Goal: Answer question/provide support: Share knowledge or assist other users

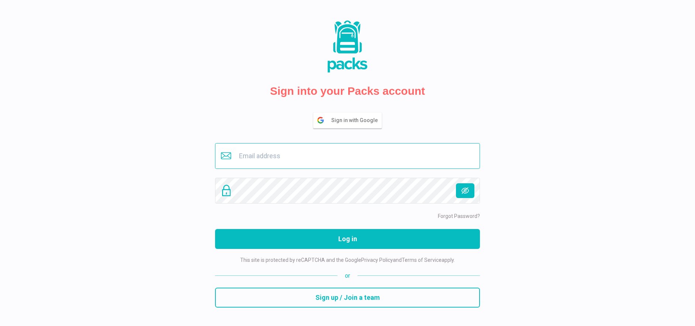
type input "[EMAIL_ADDRESS][DOMAIN_NAME]"
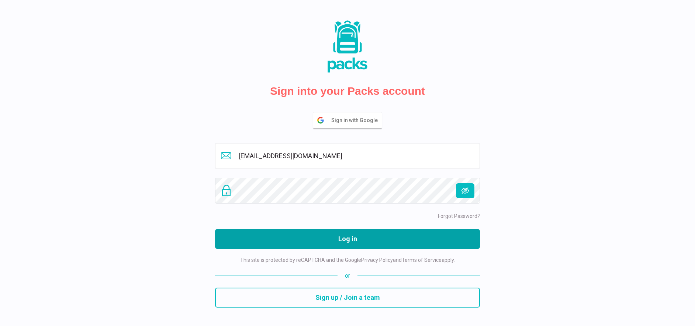
click at [360, 235] on button "Log in" at bounding box center [347, 239] width 265 height 20
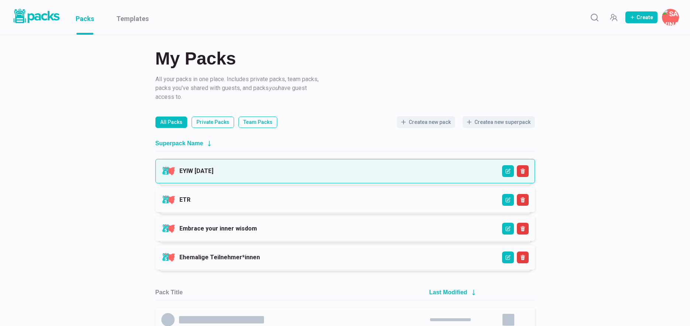
click at [213, 168] on link "EYIW [DATE]" at bounding box center [196, 171] width 34 height 7
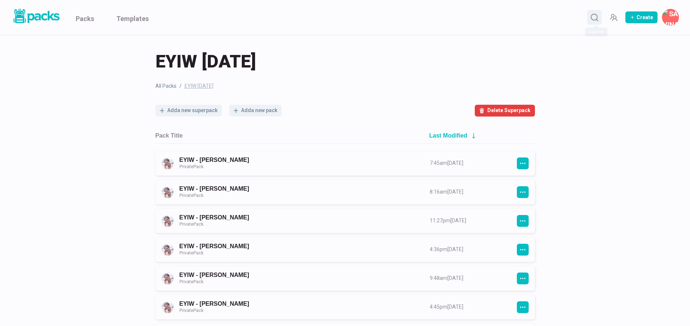
click at [597, 18] on circle "Search" at bounding box center [594, 17] width 6 height 6
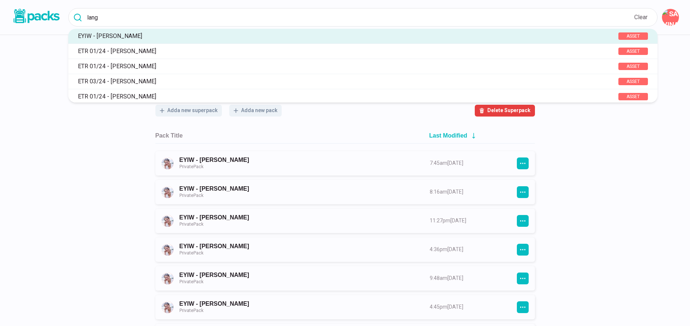
type input "lang"
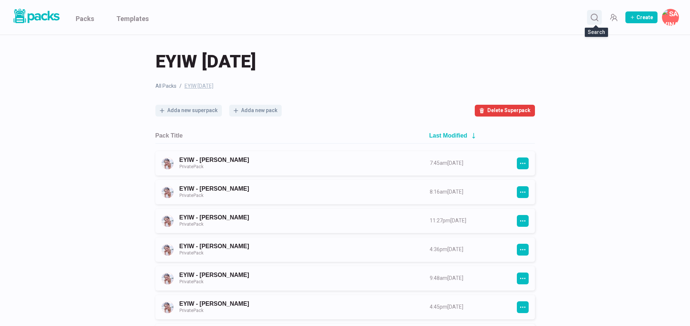
click at [594, 19] on icon "Search" at bounding box center [594, 17] width 9 height 9
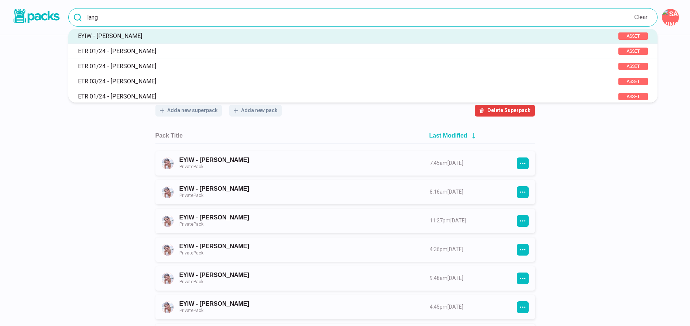
click at [191, 19] on input "lang" at bounding box center [362, 17] width 589 height 18
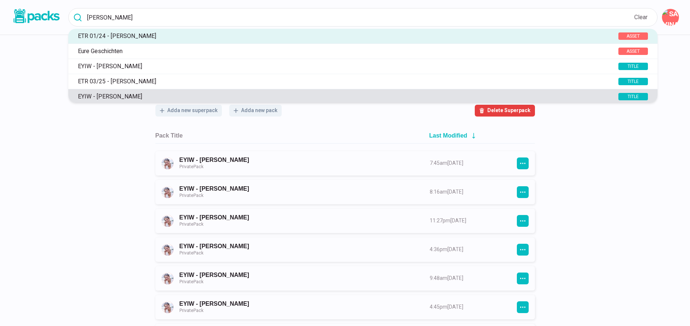
type input "melanie"
click at [138, 97] on p "EYIW - [PERSON_NAME]" at bounding box center [332, 96] width 517 height 7
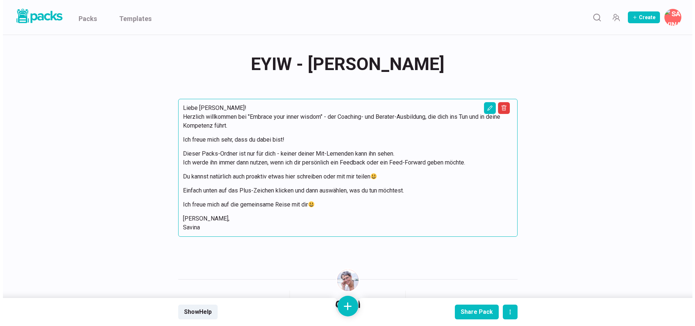
scroll to position [103, 0]
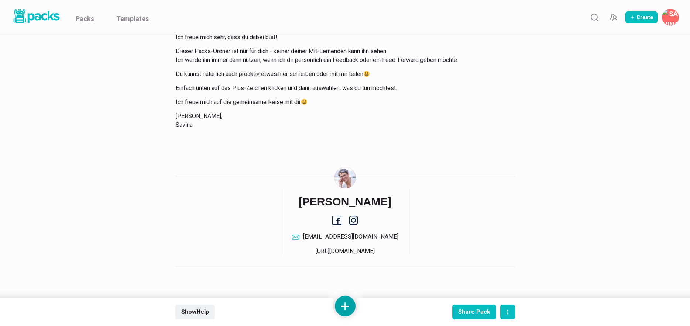
click at [343, 302] on button at bounding box center [345, 306] width 21 height 21
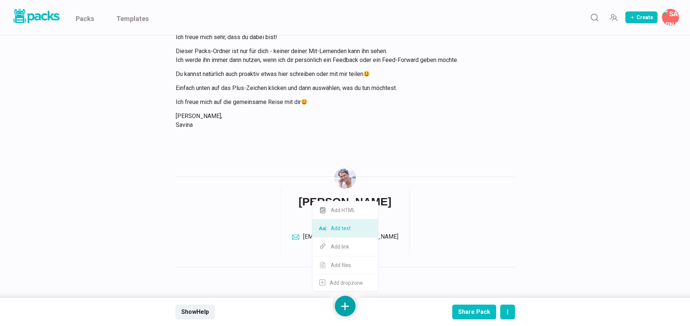
click at [350, 230] on button "Add text" at bounding box center [345, 229] width 66 height 18
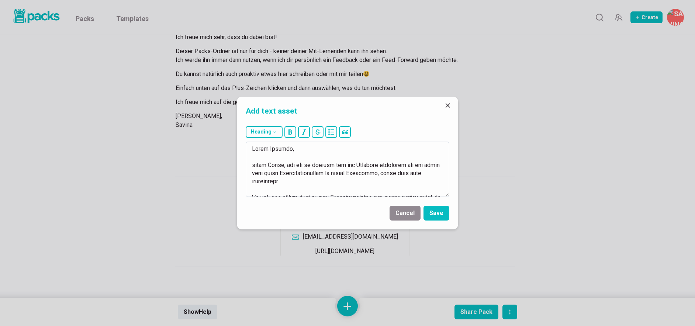
scroll to position [187, 0]
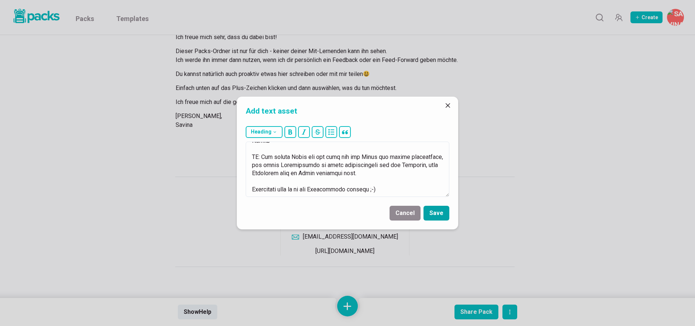
type textarea "Liebe Melanie, deine Tiefe, mit der du zuhörst und den Menschen begegnest und v…"
click at [437, 211] on button "Save" at bounding box center [437, 213] width 26 height 15
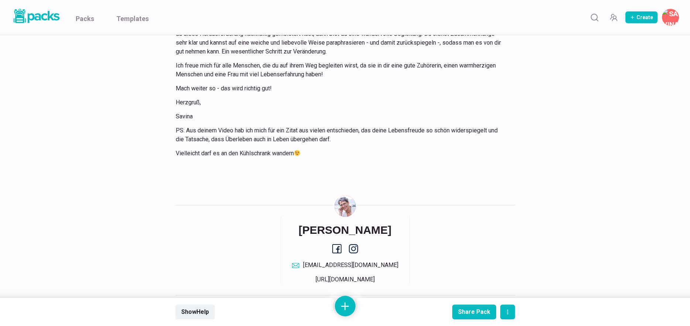
scroll to position [265, 0]
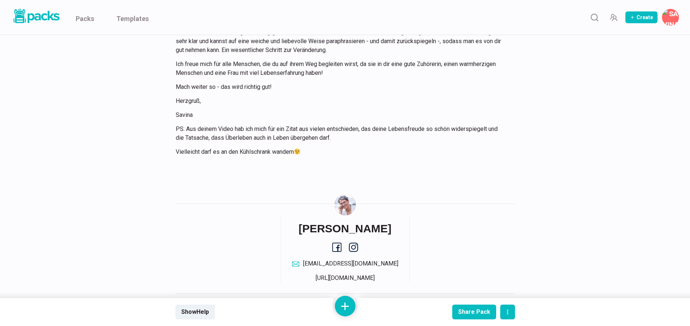
click at [326, 181] on div "EYIW - Melanie Lang EYIW - Melanie Lang Liebe Melanie! Herzlich willkommen bei …" at bounding box center [345, 39] width 340 height 539
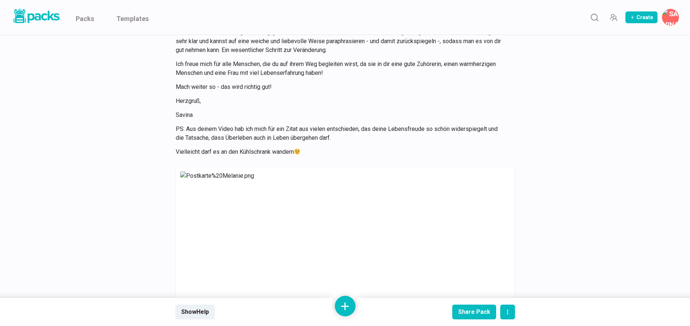
scroll to position [0, 0]
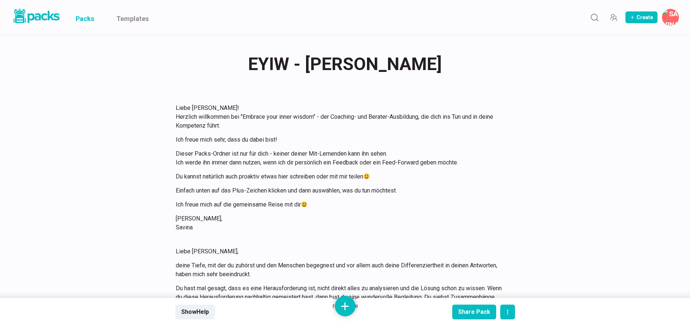
click at [88, 19] on link "Packs" at bounding box center [85, 17] width 18 height 35
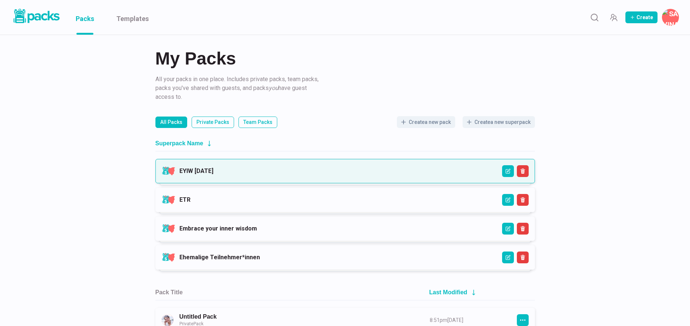
click at [213, 171] on link "EYIW [DATE]" at bounding box center [196, 171] width 34 height 7
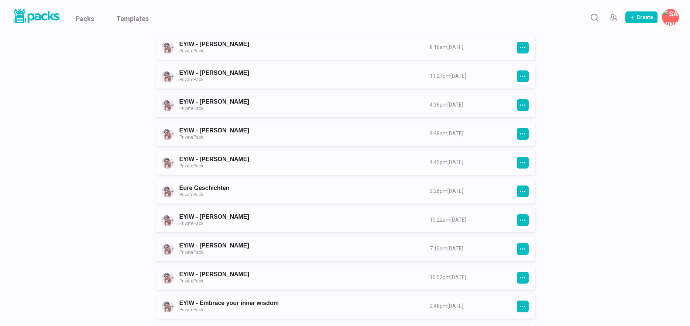
scroll to position [191, 0]
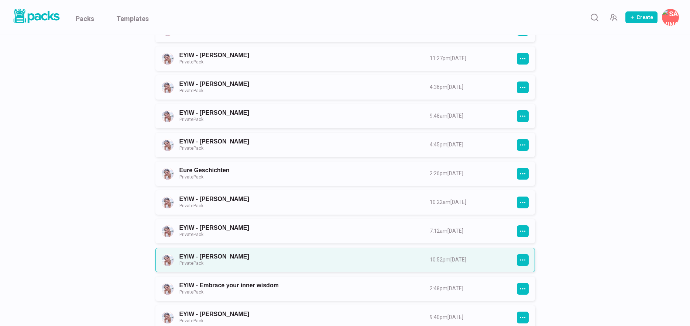
click at [244, 257] on link "EYIW - Eva Becker Private Pack" at bounding box center [297, 260] width 237 height 14
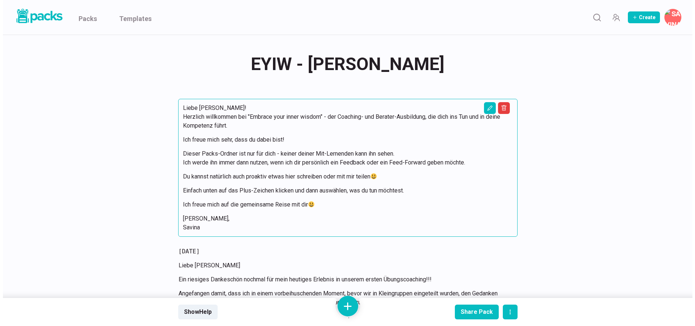
scroll to position [198, 0]
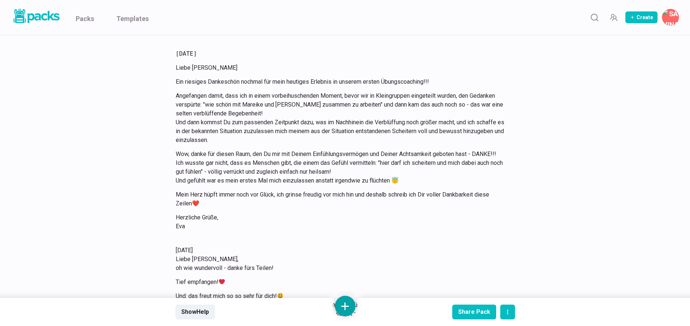
click at [343, 305] on button at bounding box center [345, 306] width 21 height 21
click at [344, 230] on button "Add text" at bounding box center [345, 229] width 66 height 18
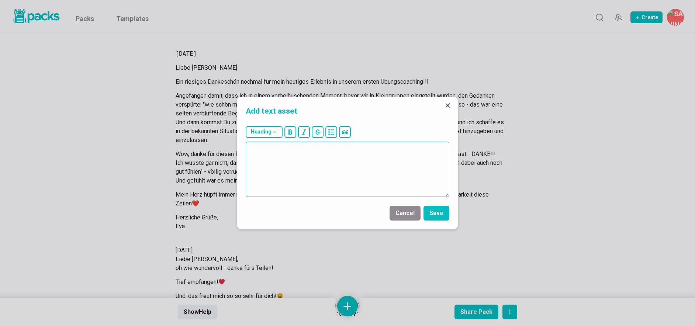
paste textarea "Liebe Eva, dein Feedback bzw. Feedforward zu dieser Ausbildung hast du von mir …"
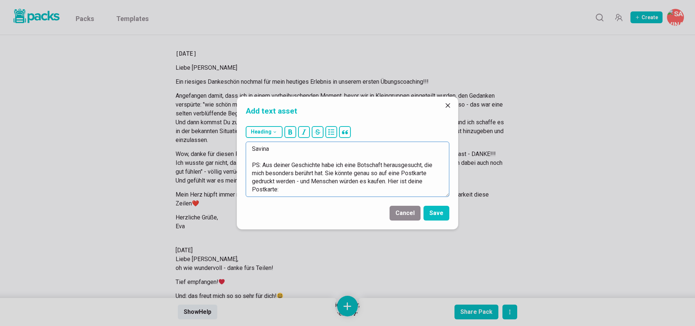
scroll to position [0, 0]
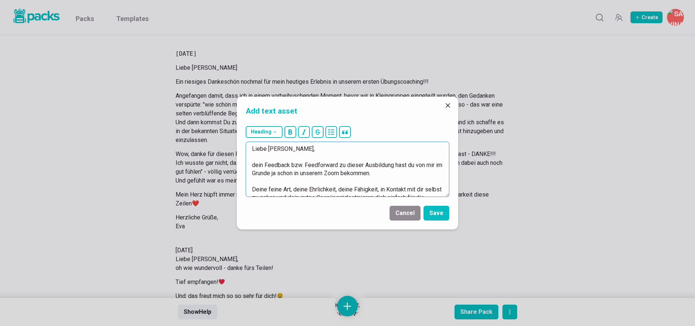
click at [252, 150] on textarea "Liebe Eva, dein Feedback bzw. Feedforward zu dieser Ausbildung hast du von mir …" at bounding box center [348, 169] width 204 height 55
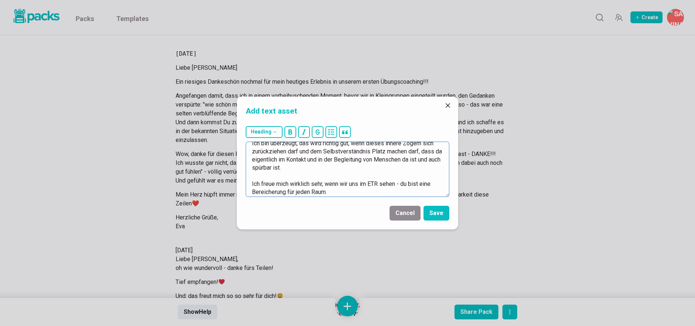
scroll to position [89, 0]
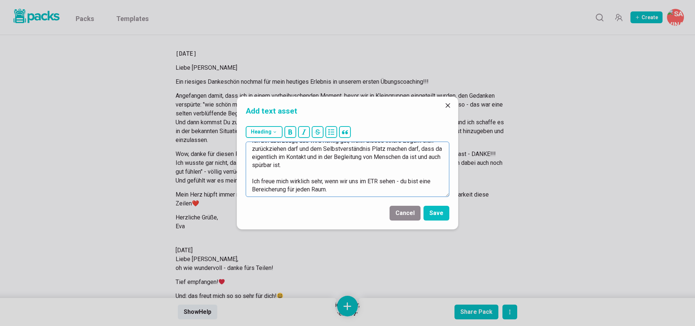
click at [331, 183] on textarea "Liebe Eva, dein Feedback bzw. Feedforward zu dieser Ausbildung hast du von mir …" at bounding box center [348, 169] width 204 height 55
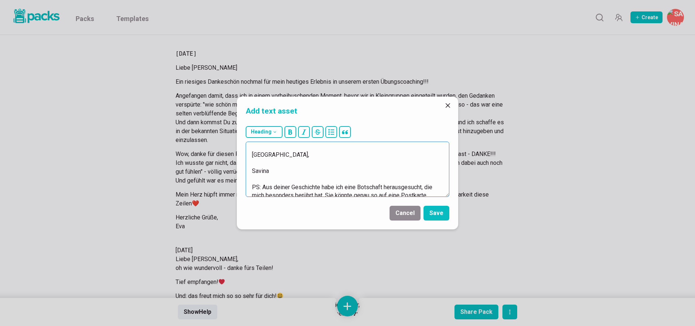
scroll to position [162, 0]
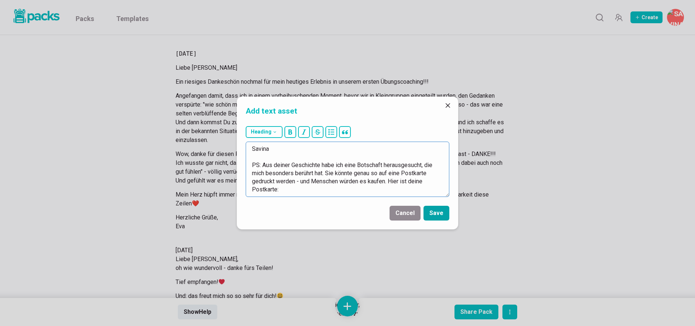
type textarea "Liebe Eva, dein Feedback bzw. Feedforward zu dieser Ausbildung hast du von mir …"
click at [435, 213] on button "Save" at bounding box center [437, 213] width 26 height 15
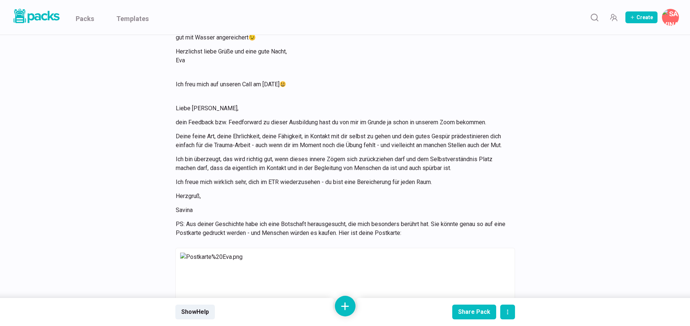
scroll to position [3053, 0]
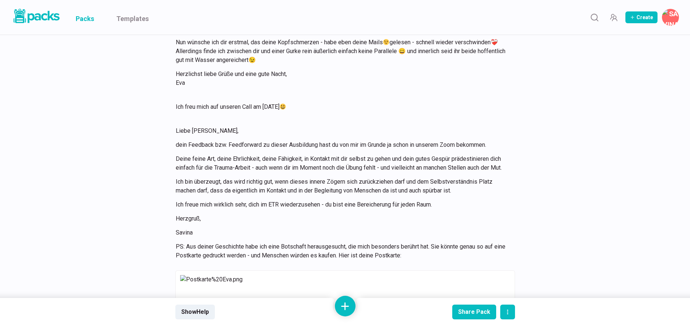
click at [82, 19] on link "Packs" at bounding box center [85, 17] width 18 height 35
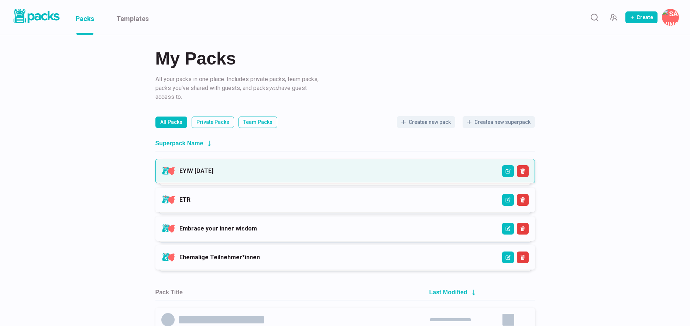
click at [213, 172] on link "EYIW 3 - April 2025" at bounding box center [196, 171] width 34 height 7
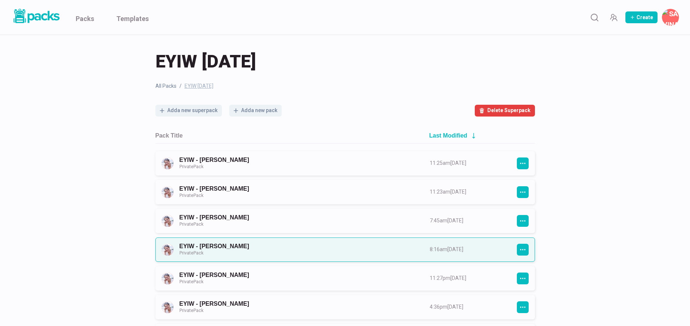
click at [254, 244] on link "EYIW - Hanna Wassmann Private Pack" at bounding box center [297, 250] width 237 height 14
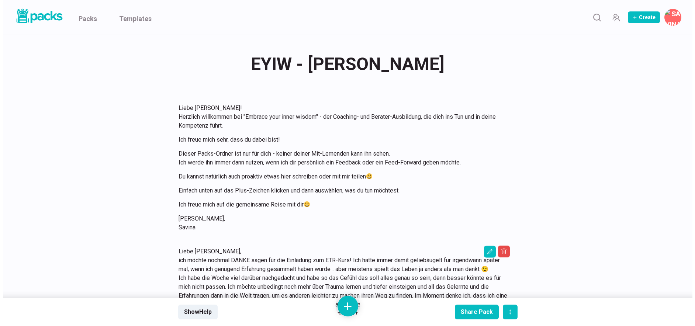
scroll to position [477, 0]
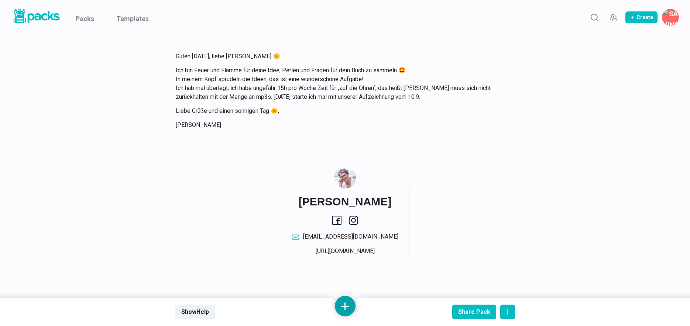
click at [338, 303] on button at bounding box center [345, 306] width 21 height 21
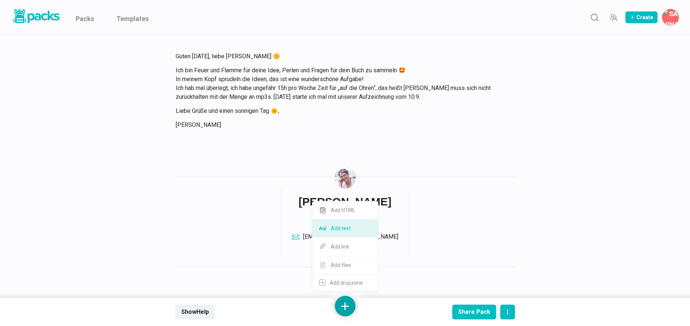
click at [347, 232] on button "Add text" at bounding box center [345, 229] width 66 height 18
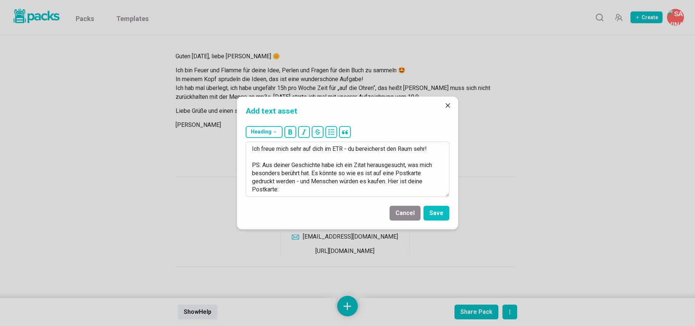
scroll to position [0, 0]
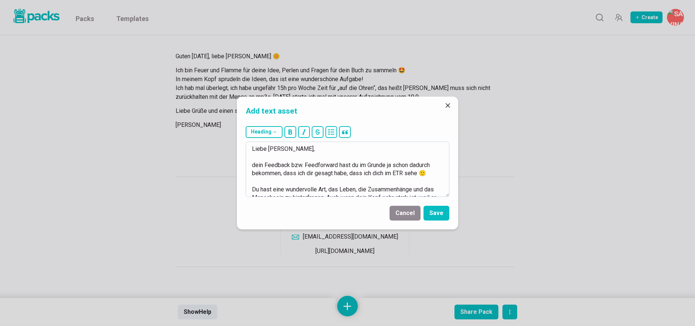
click at [256, 159] on textarea "Liebe Hanna, dein Feedback bzw. Feedforward hast du im Grunde ja schon dadurch …" at bounding box center [348, 169] width 204 height 55
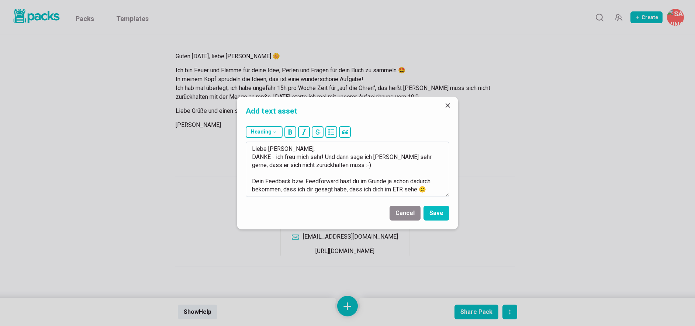
click at [340, 183] on textarea "Liebe Hanna, DANKE - ich freu mich sehr! Und dann sage ich Jens sehr gerne, das…" at bounding box center [348, 169] width 204 height 55
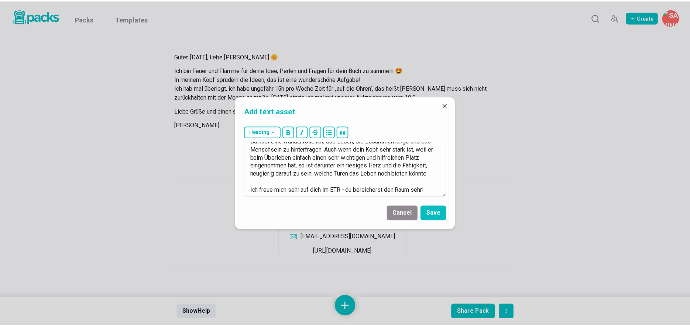
scroll to position [114, 0]
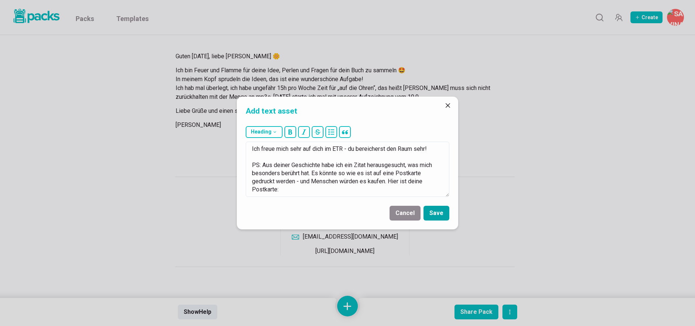
type textarea "Liebe Hanna, DANKE - ich freu mich sehr! Und dann sage ich Jens sehr gerne, das…"
click at [430, 211] on button "Save" at bounding box center [437, 213] width 26 height 15
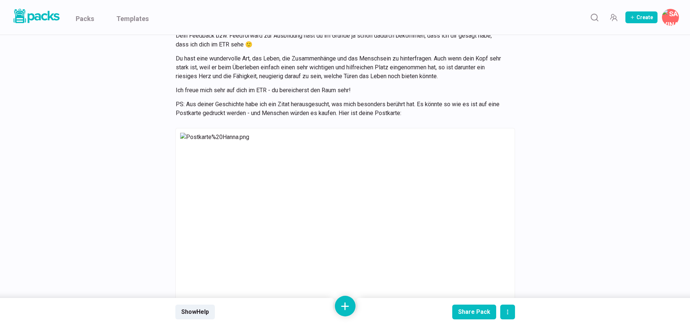
scroll to position [591, 0]
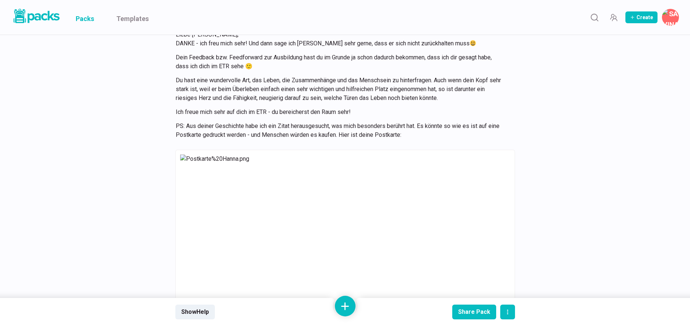
click at [89, 18] on link "Packs" at bounding box center [85, 17] width 18 height 35
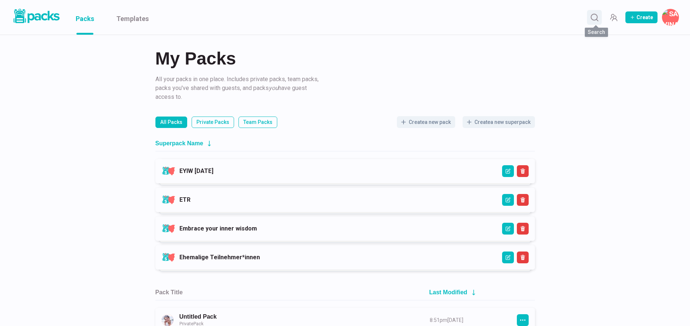
click at [594, 21] on icon "Search" at bounding box center [594, 17] width 9 height 9
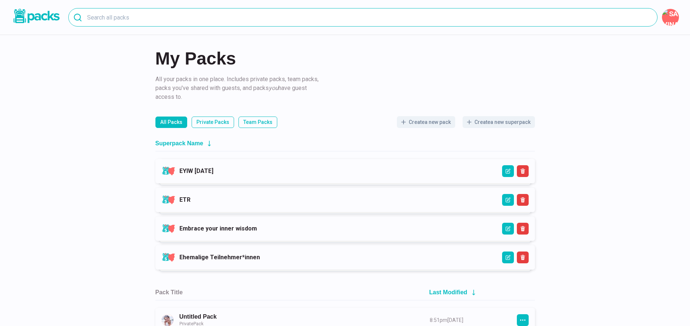
click at [420, 23] on input at bounding box center [362, 17] width 589 height 18
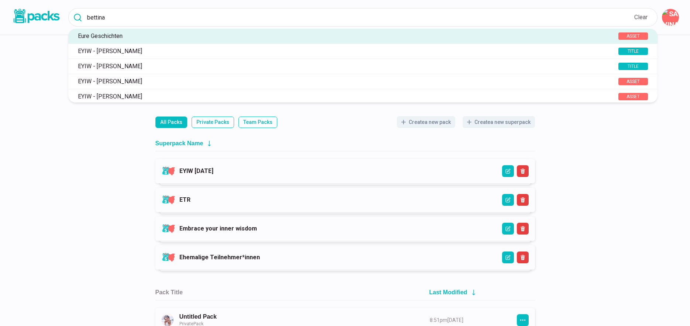
type input "bettina"
click at [122, 152] on div "My Packs All your packs in one place. Includes private packs, team packs, packs…" at bounding box center [345, 224] width 690 height 448
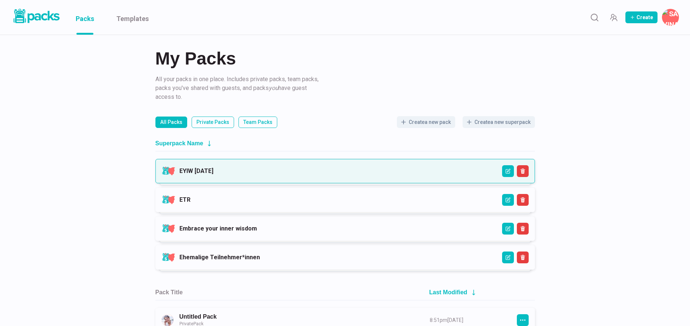
click at [213, 168] on link "EYIW [DATE]" at bounding box center [196, 171] width 34 height 7
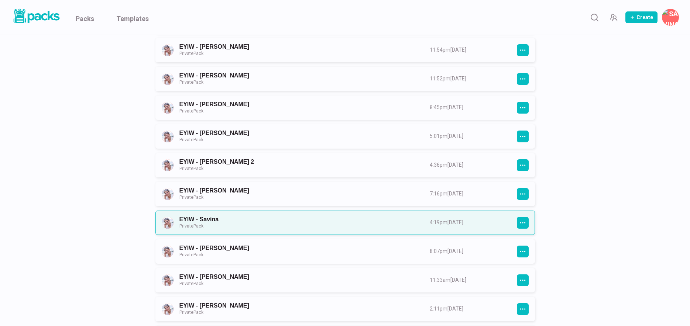
scroll to position [804, 0]
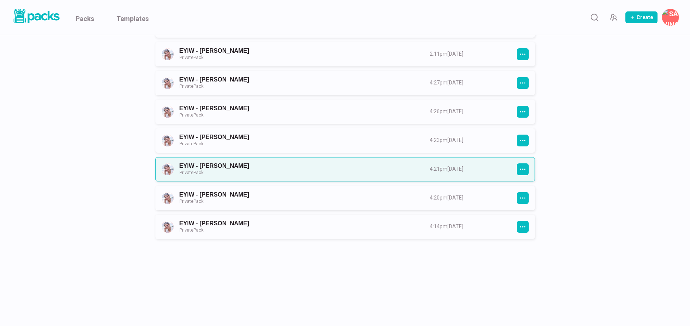
click at [237, 169] on link "EYIW - [PERSON_NAME] Private Pack" at bounding box center [297, 169] width 237 height 14
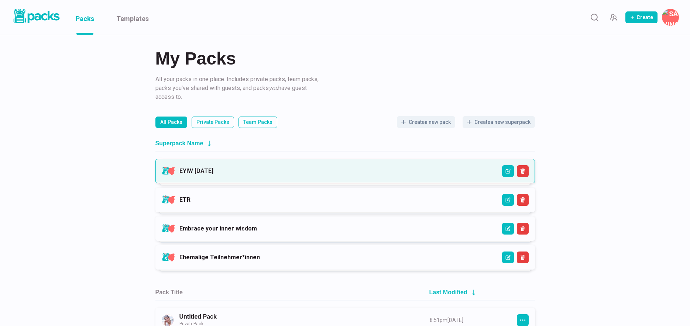
click at [213, 168] on link "EYIW [DATE]" at bounding box center [196, 171] width 34 height 7
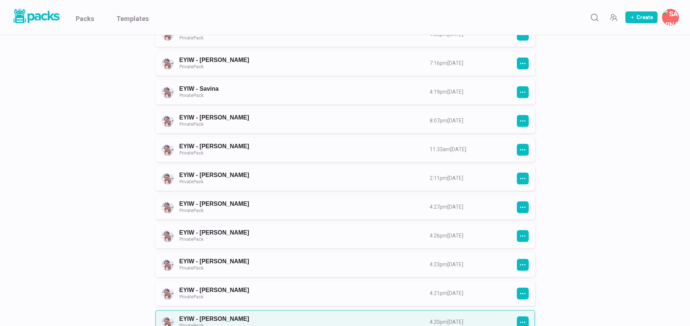
scroll to position [804, 0]
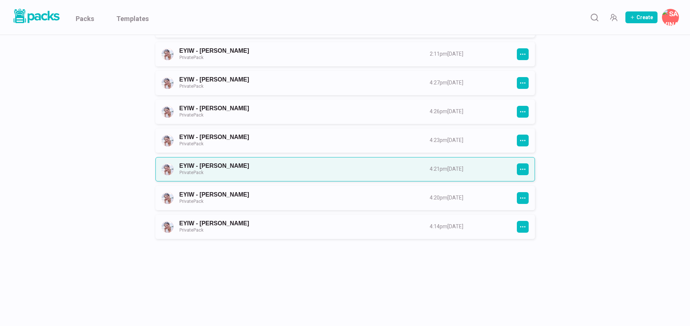
click at [258, 170] on link "EYIW - [PERSON_NAME] Private Pack" at bounding box center [297, 169] width 237 height 14
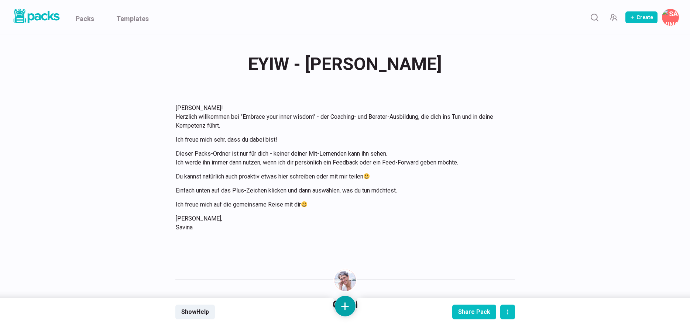
click at [345, 304] on button at bounding box center [345, 306] width 21 height 21
click at [347, 232] on button "Add text" at bounding box center [345, 229] width 66 height 18
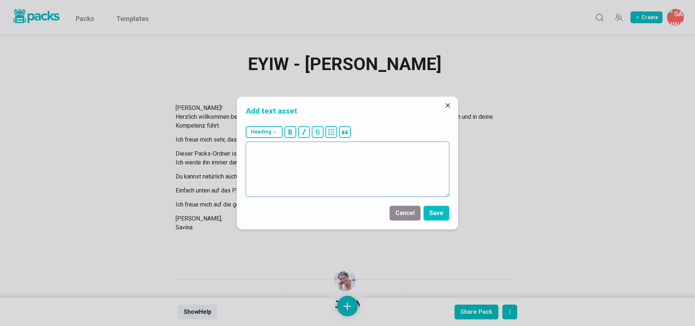
click at [326, 173] on textarea at bounding box center [348, 169] width 204 height 55
paste textarea "[PERSON_NAME], ich habe [PERSON_NAME] in [PERSON_NAME] Sprachnachricht an dich …"
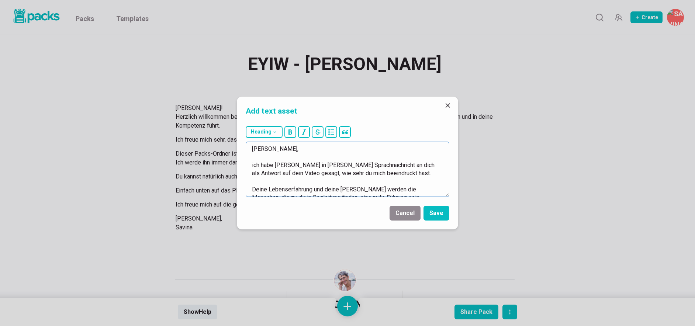
scroll to position [138, 0]
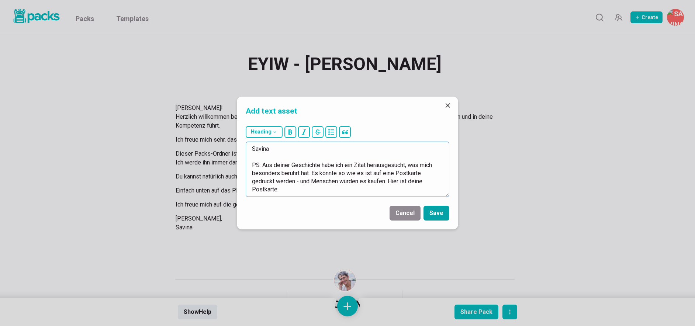
type textarea "[PERSON_NAME], ich habe [PERSON_NAME] in [PERSON_NAME] Sprachnachricht an dich …"
click at [436, 216] on button "Save" at bounding box center [437, 213] width 26 height 15
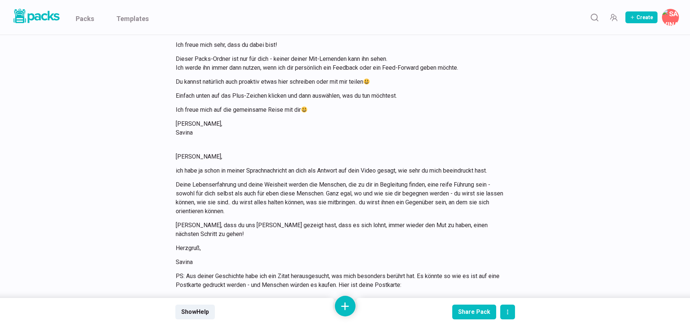
scroll to position [85, 0]
